Goal: Book appointment/travel/reservation

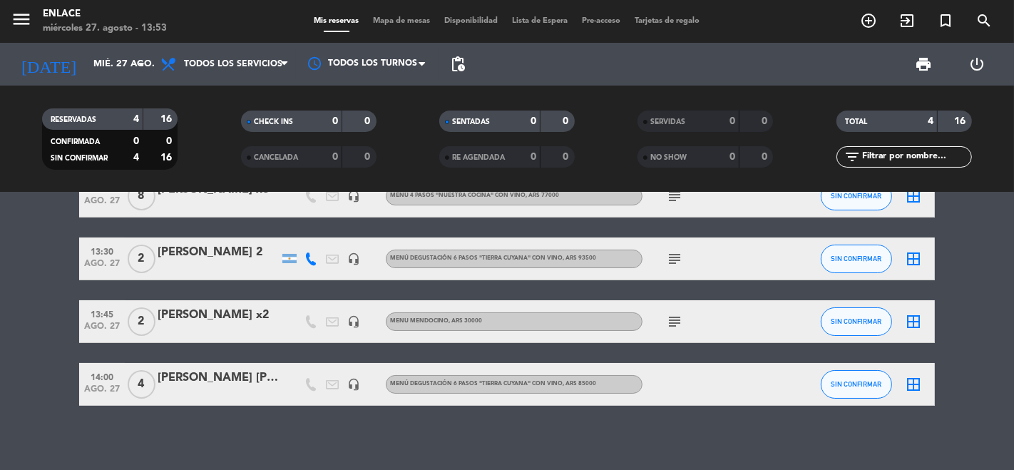
scroll to position [48, 0]
click at [79, 269] on div "13:30 ago. 27" at bounding box center [102, 259] width 46 height 42
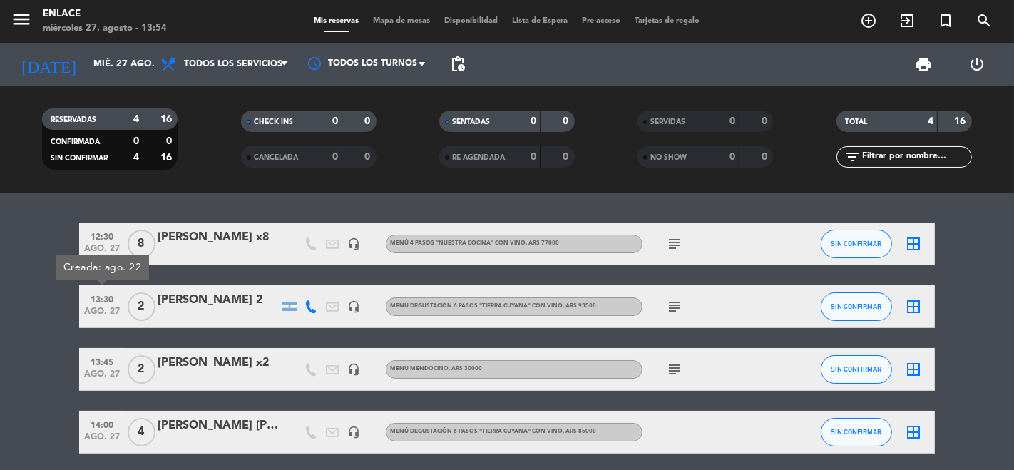
click at [870, 28] on icon "add_circle_outline" at bounding box center [868, 20] width 17 height 17
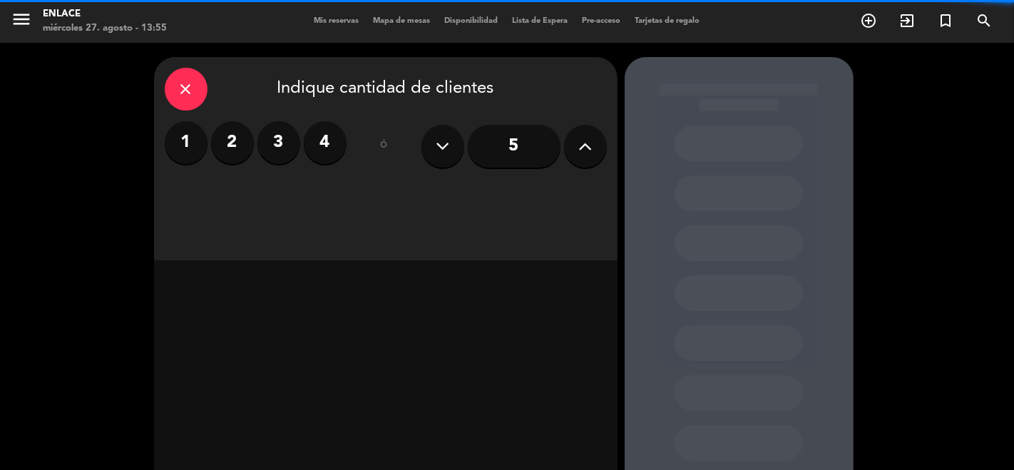
click at [229, 136] on label "2" at bounding box center [232, 142] width 43 height 43
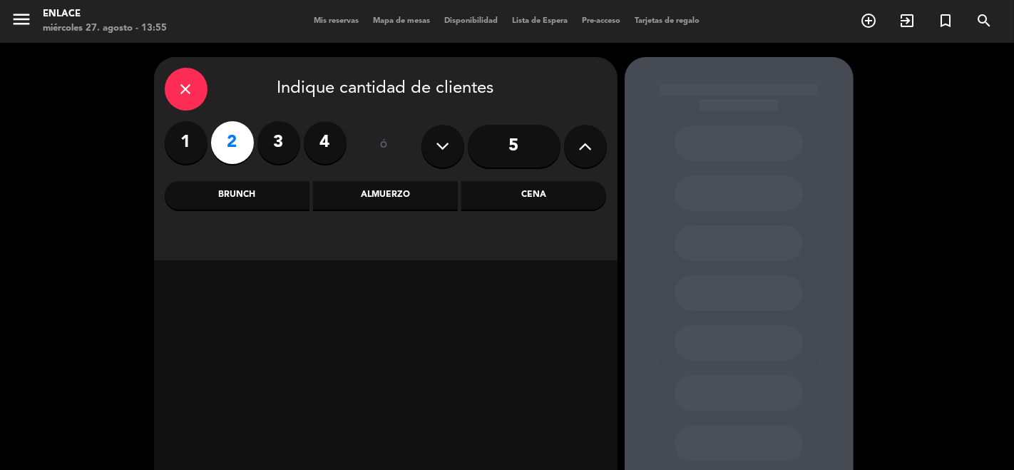
click at [367, 193] on div "Almuerzo" at bounding box center [385, 195] width 145 height 29
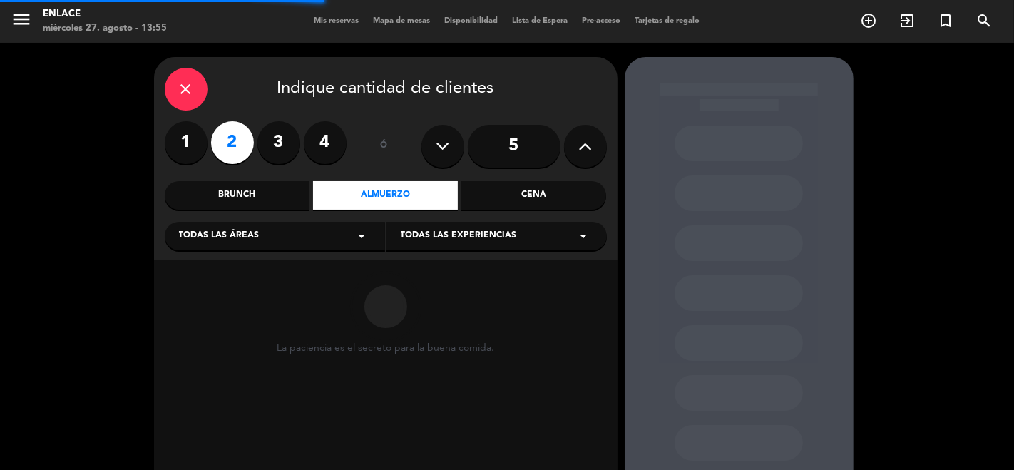
click at [444, 233] on span "Todas las experiencias" at bounding box center [459, 236] width 116 height 14
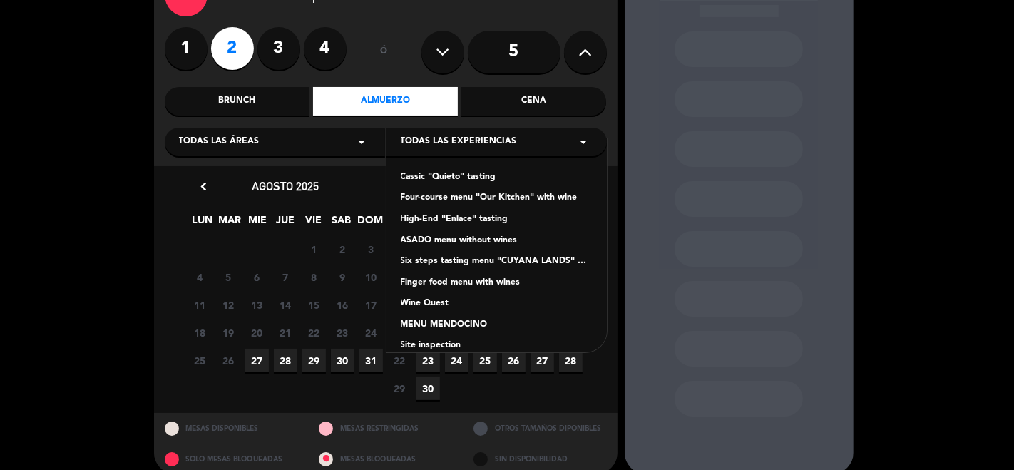
scroll to position [107, 0]
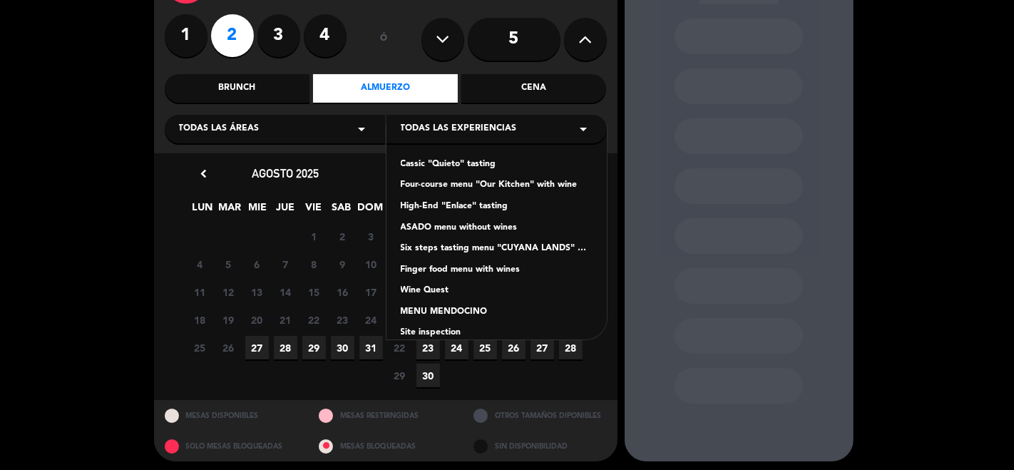
click at [259, 348] on span "27" at bounding box center [257, 348] width 24 height 24
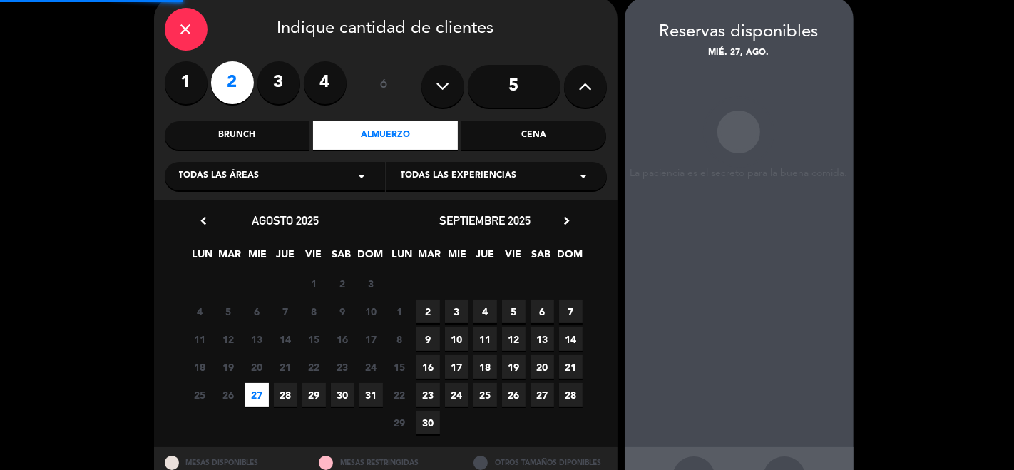
scroll to position [57, 0]
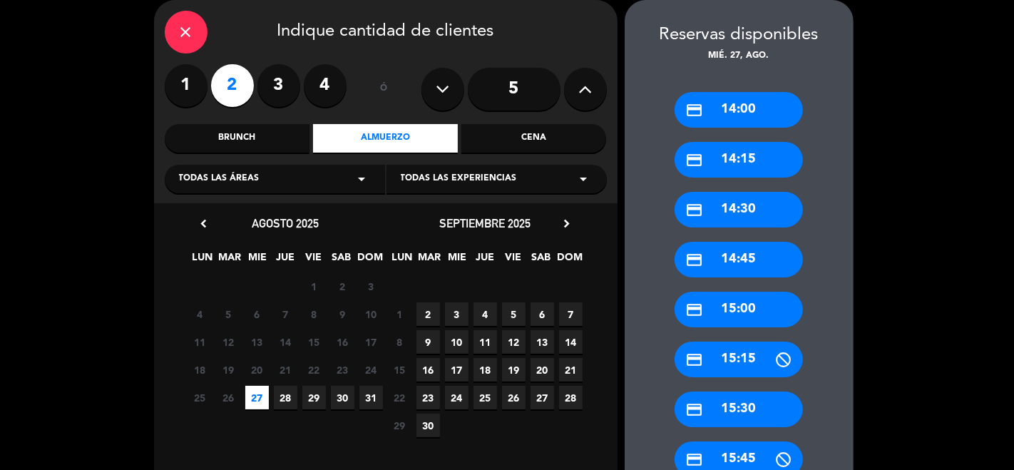
click at [710, 107] on div "credit_card 14:00" at bounding box center [739, 110] width 128 height 36
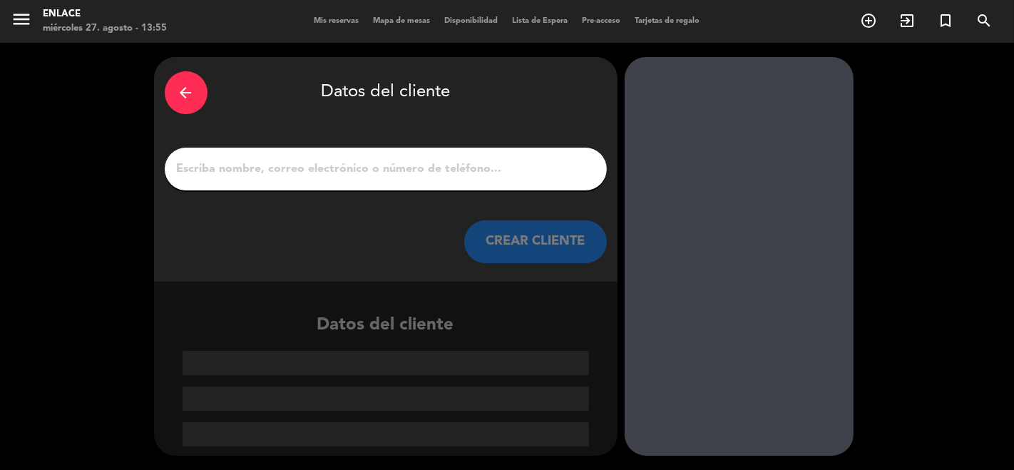
click at [230, 166] on input "1" at bounding box center [385, 169] width 421 height 20
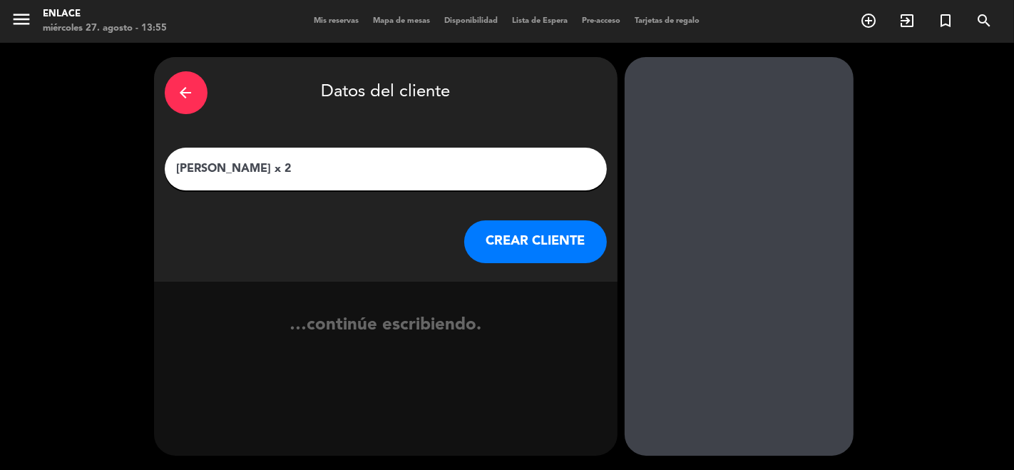
type input "[PERSON_NAME] x 2"
click at [512, 238] on button "CREAR CLIENTE" at bounding box center [535, 241] width 143 height 43
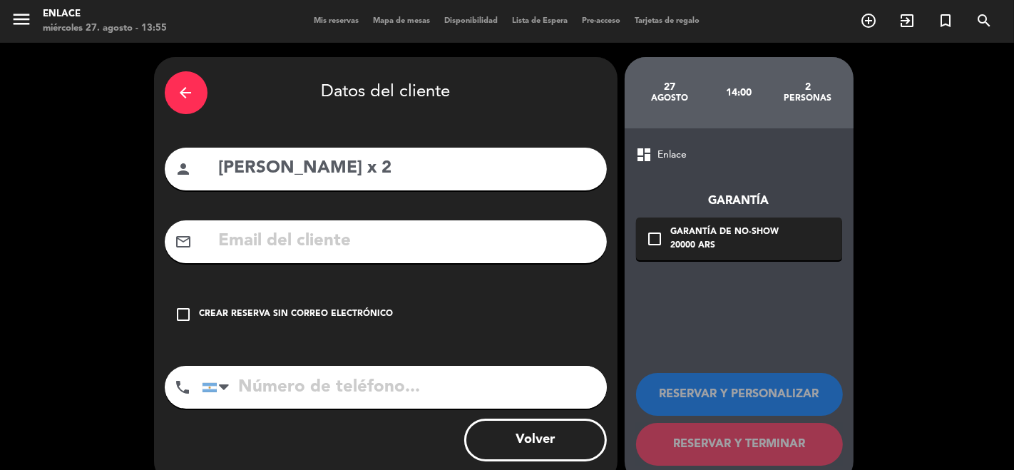
click at [304, 309] on div "Crear reserva sin correo electrónico" at bounding box center [297, 314] width 194 height 14
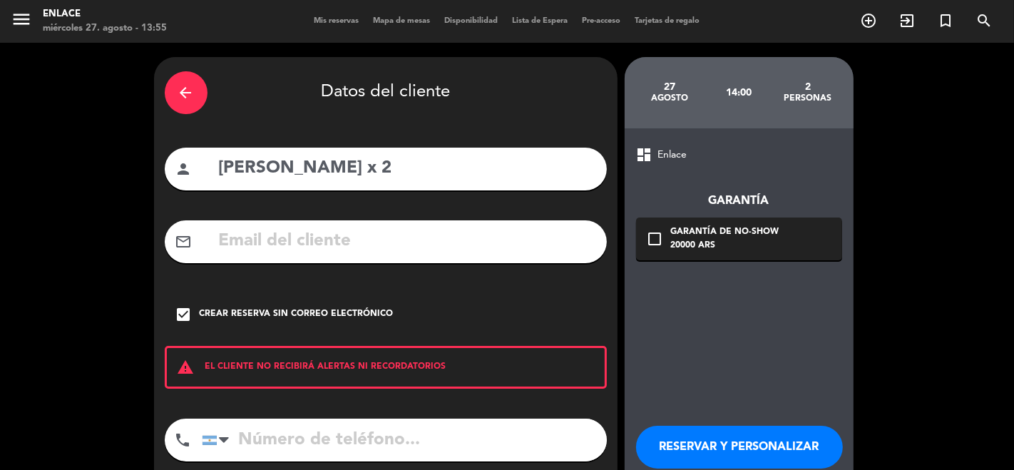
click at [722, 450] on button "RESERVAR Y PERSONALIZAR" at bounding box center [739, 447] width 207 height 43
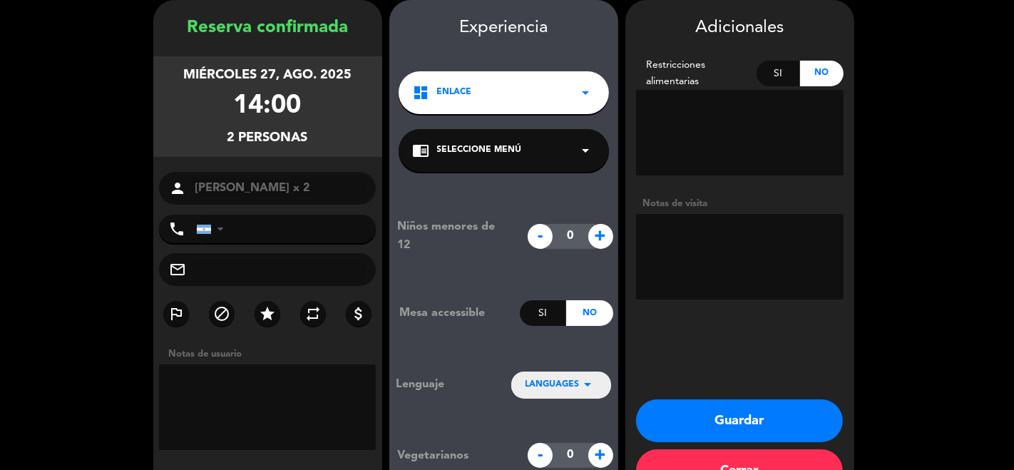
scroll to position [100, 0]
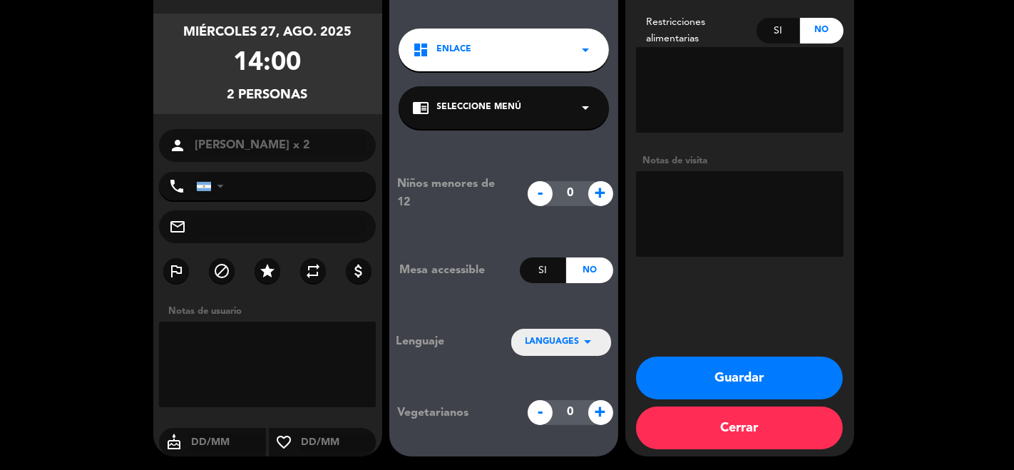
click at [732, 376] on button "Guardar" at bounding box center [739, 378] width 207 height 43
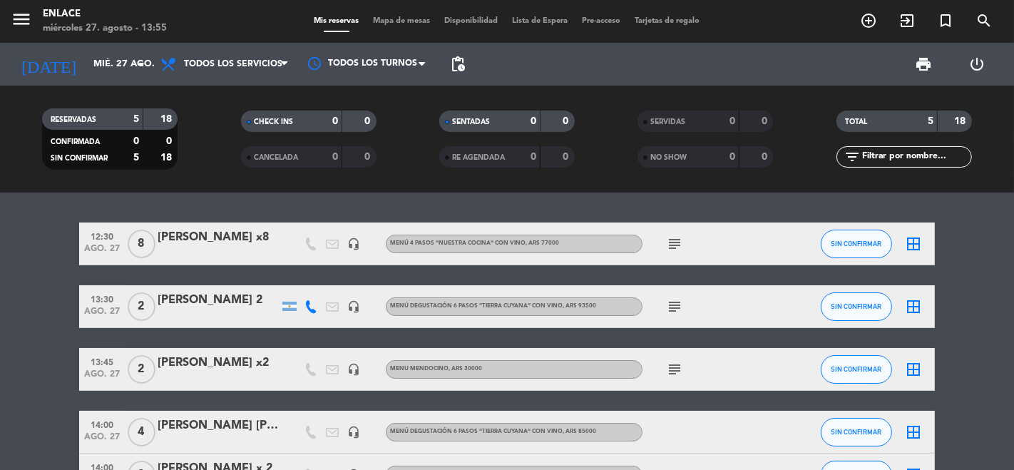
click at [51, 429] on bookings-row "12:30 ago. 27 8 [PERSON_NAME] x8 headset_mic Menú 4 pasos "NUESTRA COCINA" con …" at bounding box center [507, 360] width 1014 height 274
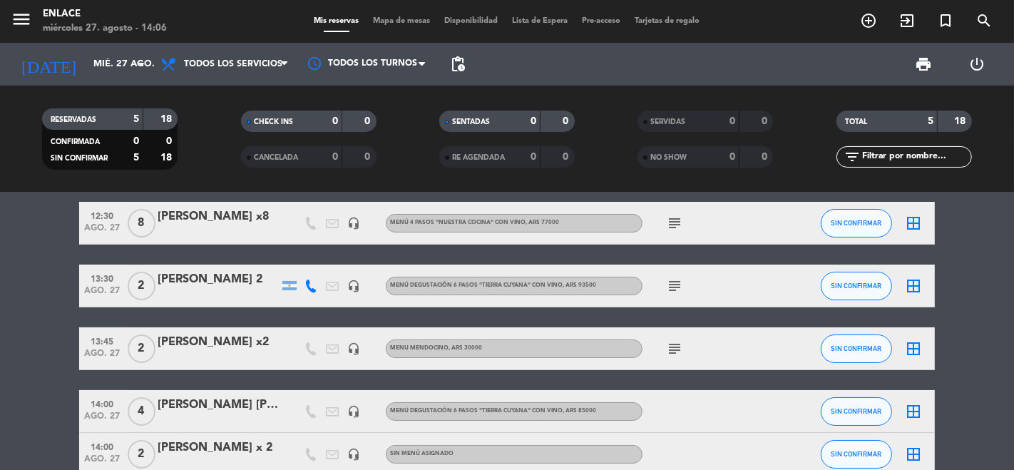
scroll to position [29, 0]
